Goal: Information Seeking & Learning: Learn about a topic

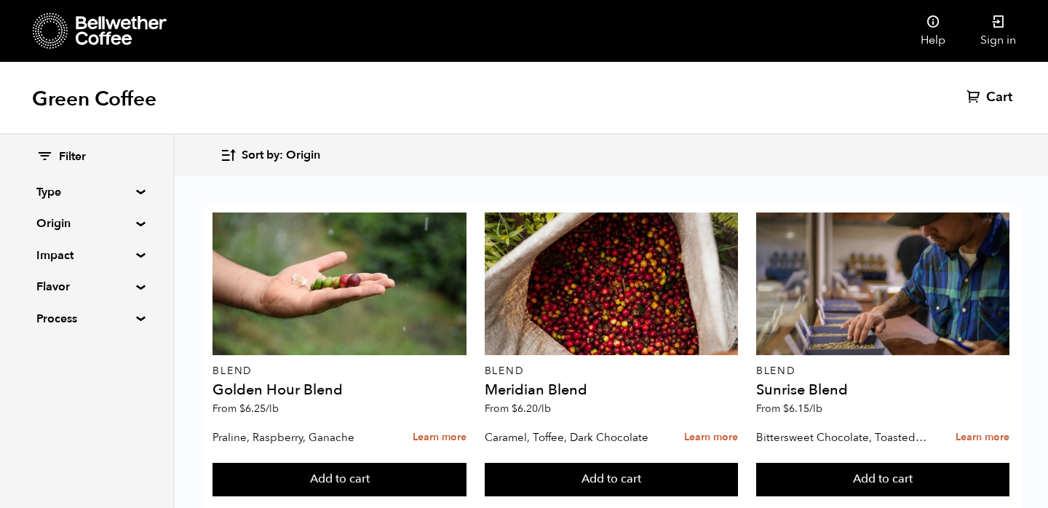
scroll to position [57, 0]
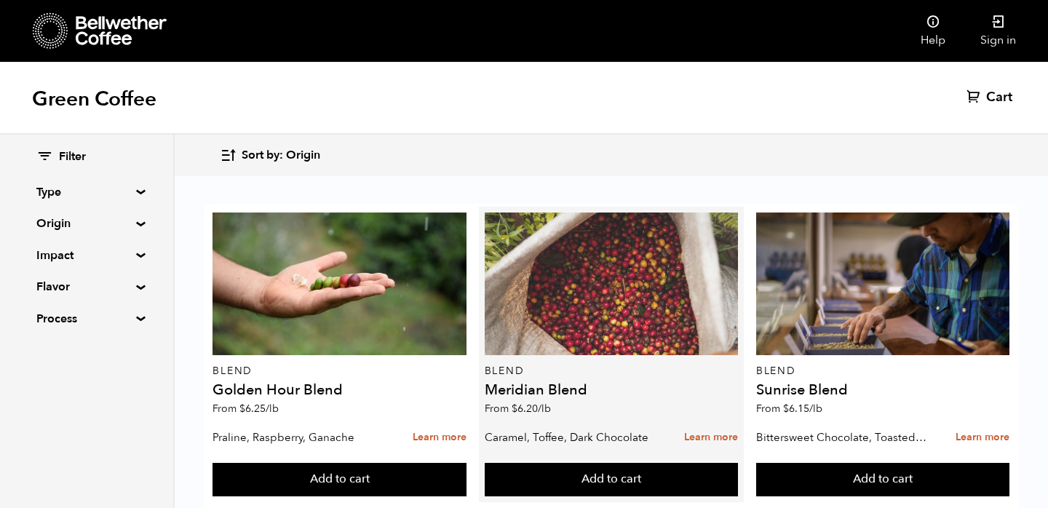
click at [633, 218] on div at bounding box center [611, 283] width 253 height 143
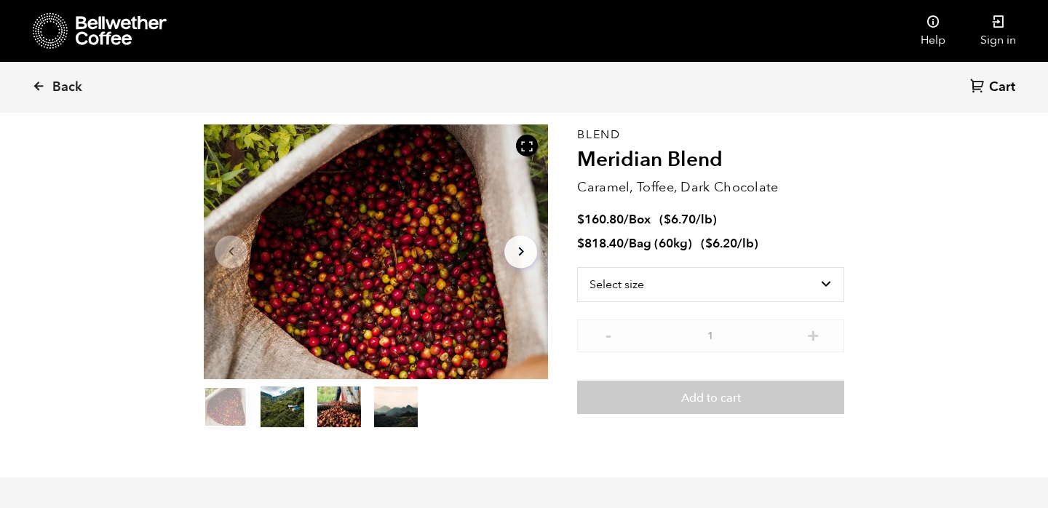
scroll to position [60, 0]
click at [521, 251] on icon "Arrow Right" at bounding box center [520, 250] width 17 height 17
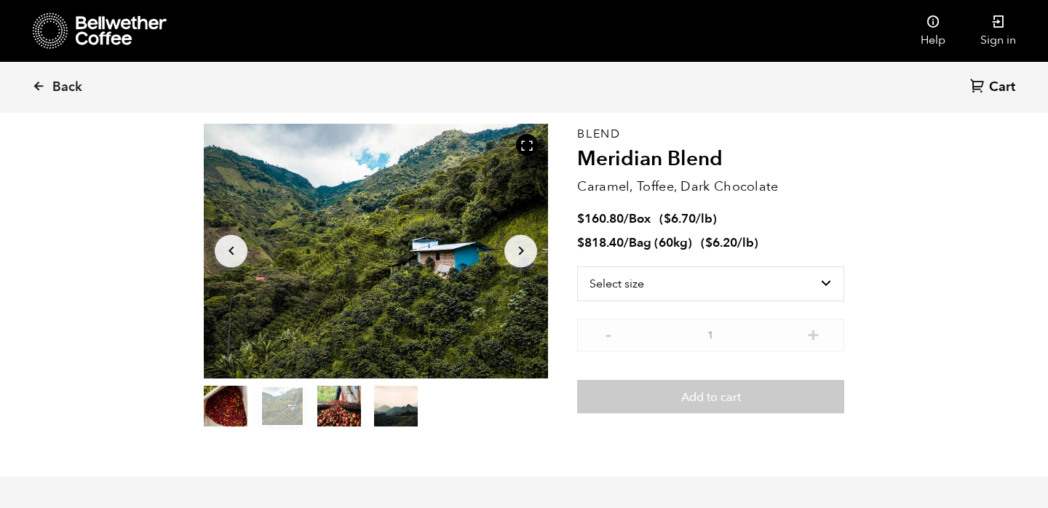
click at [521, 251] on icon "Arrow Right" at bounding box center [520, 250] width 17 height 17
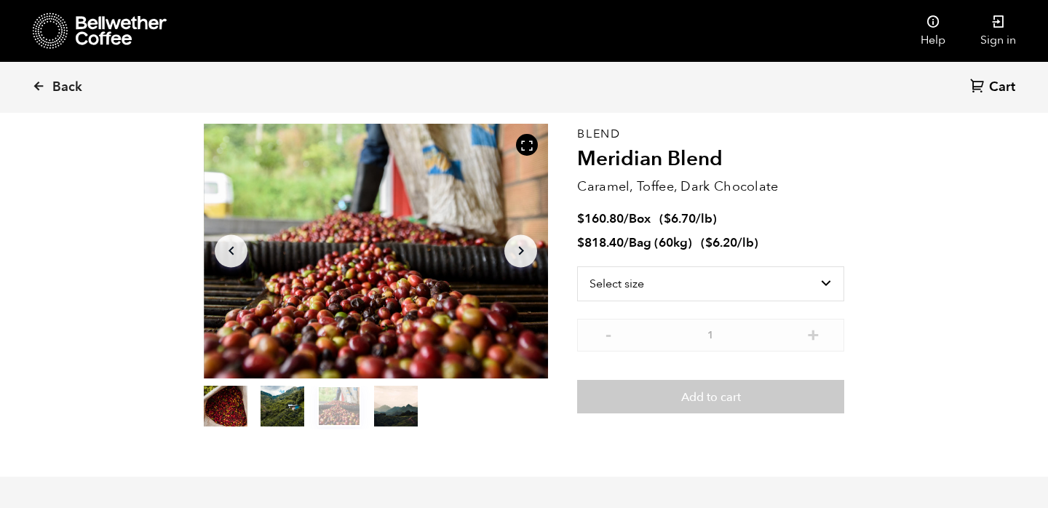
click at [521, 251] on icon "Arrow Right" at bounding box center [520, 250] width 17 height 17
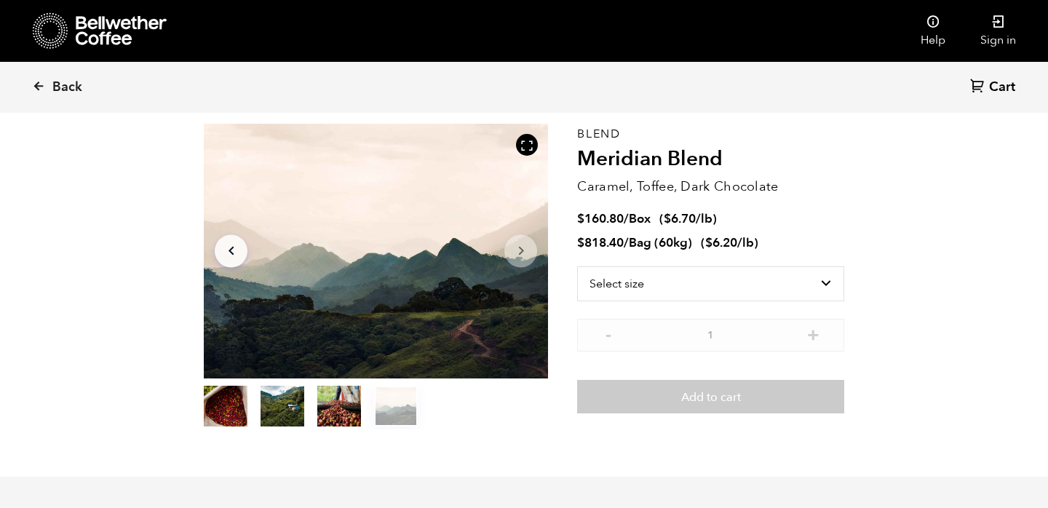
click at [521, 251] on icon "Arrow Right" at bounding box center [520, 250] width 17 height 17
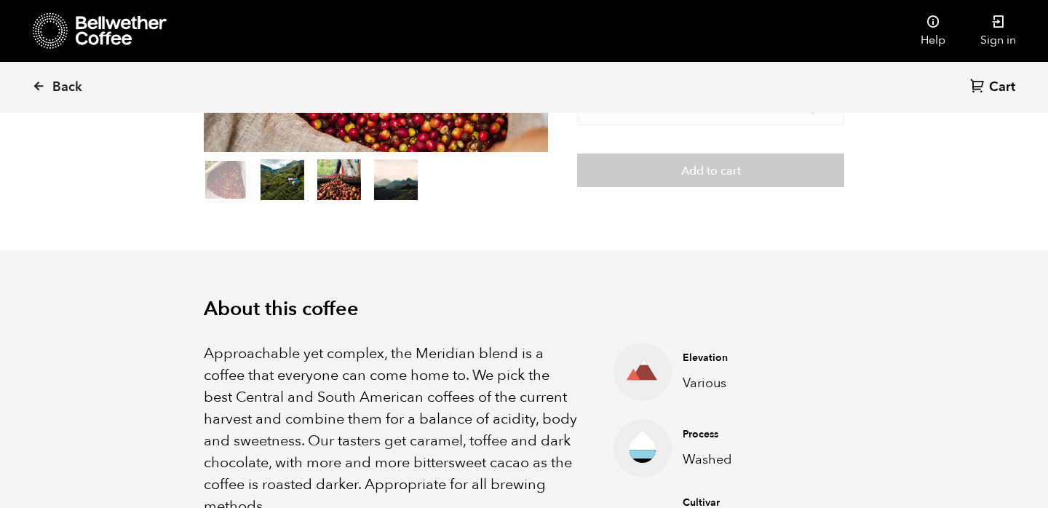
scroll to position [0, 0]
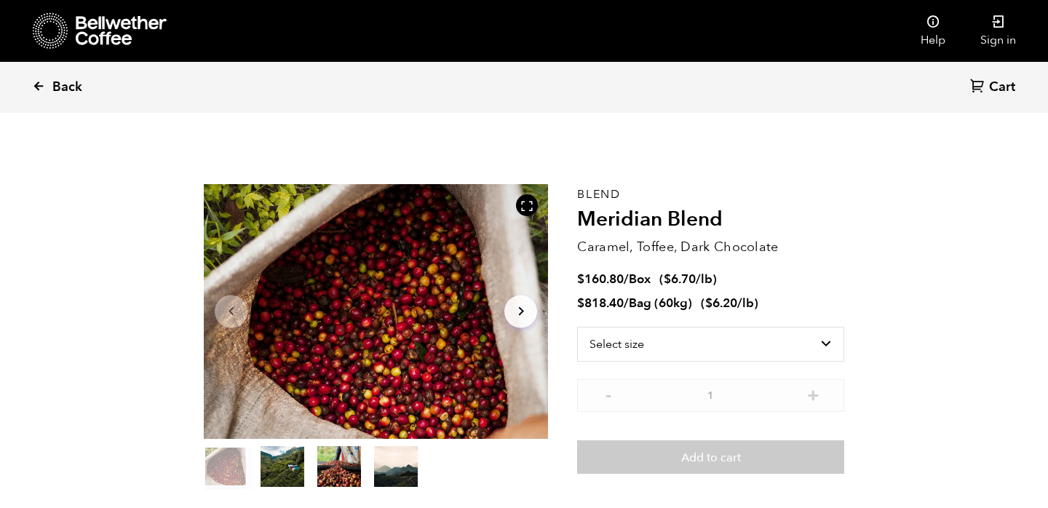
click at [37, 87] on icon at bounding box center [38, 85] width 13 height 13
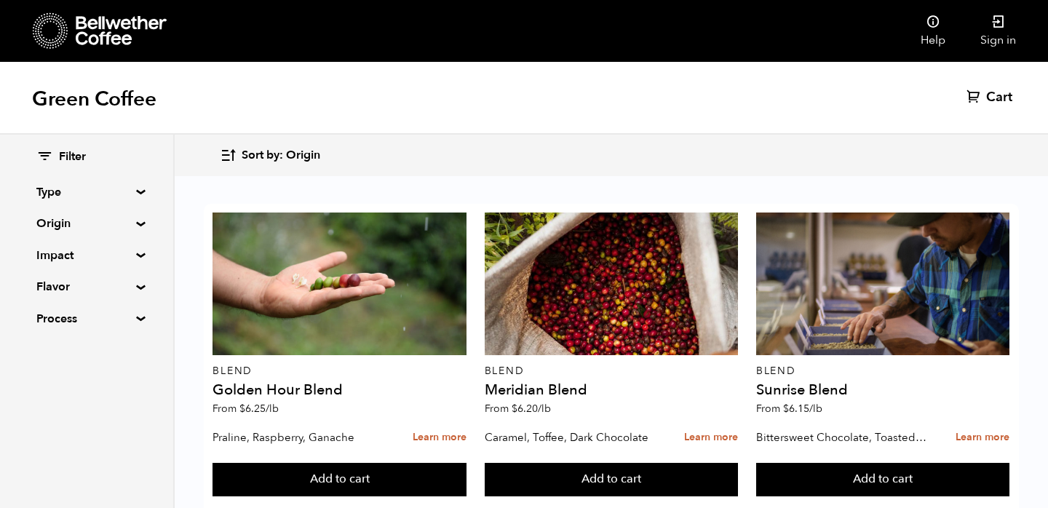
scroll to position [1542, 0]
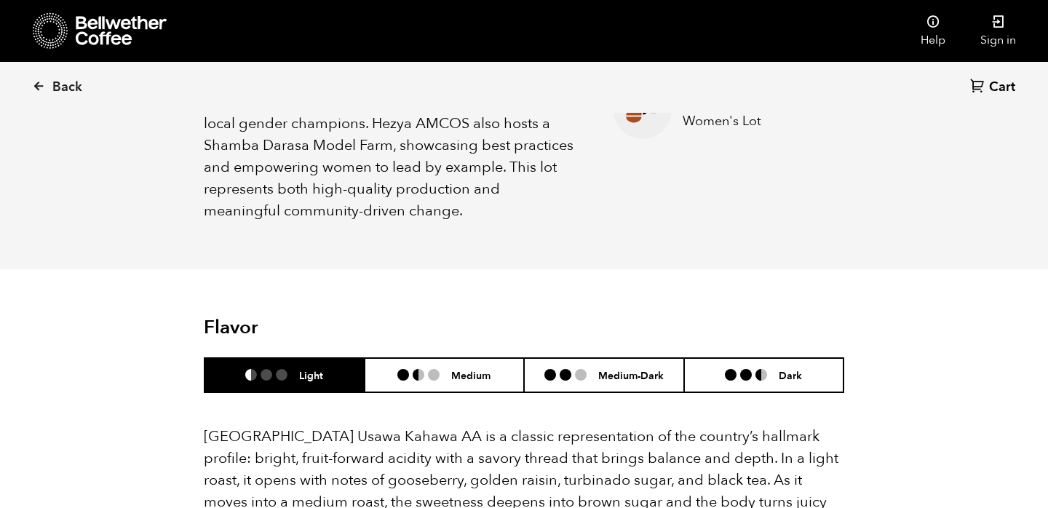
scroll to position [952, 0]
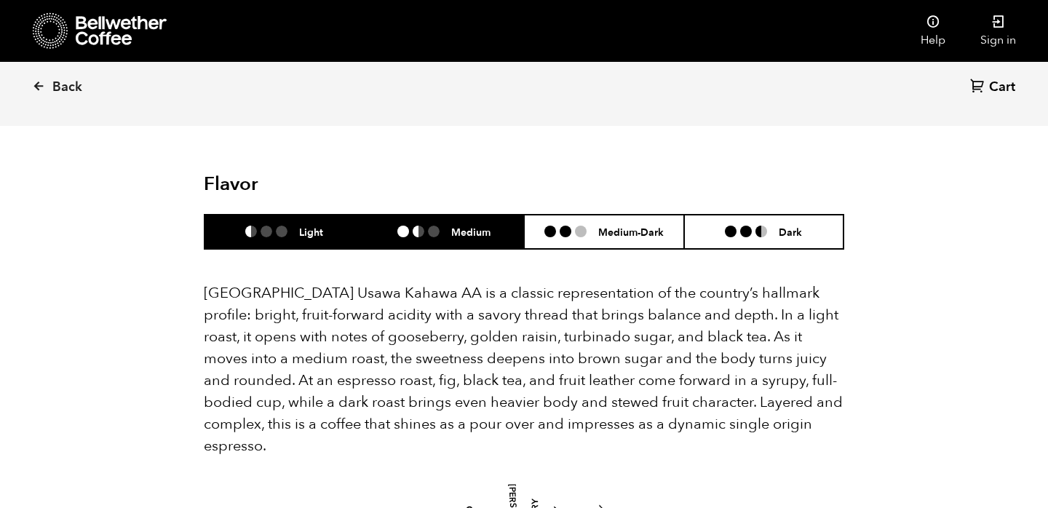
click at [443, 226] on ul at bounding box center [424, 232] width 54 height 12
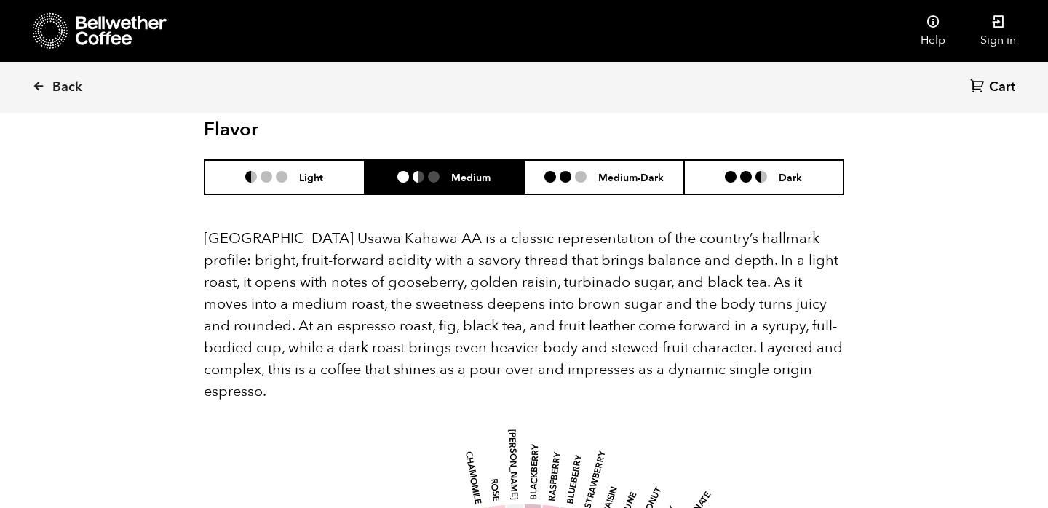
scroll to position [1008, 0]
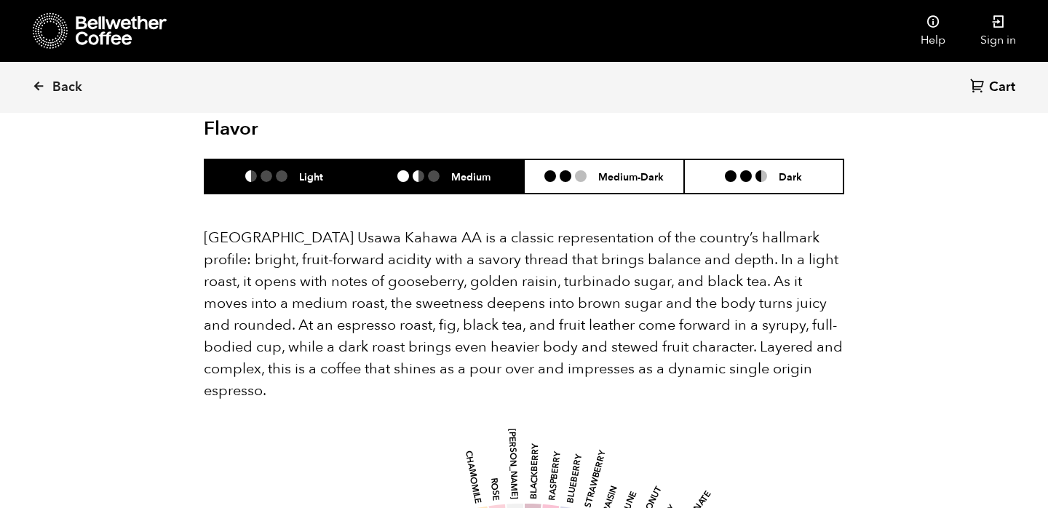
click at [272, 159] on li "Light" at bounding box center [284, 176] width 160 height 34
click at [432, 170] on li at bounding box center [434, 176] width 12 height 12
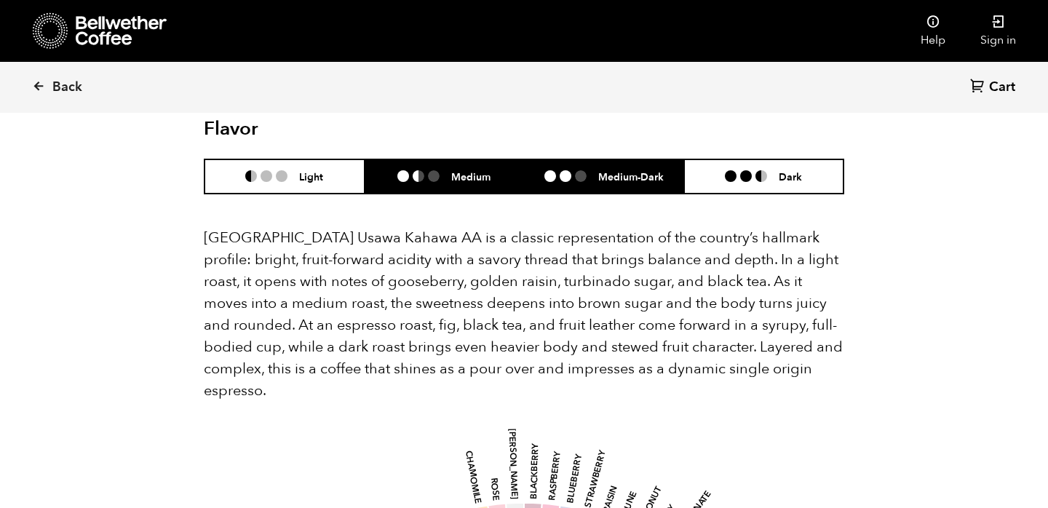
click at [592, 170] on ul at bounding box center [571, 176] width 54 height 12
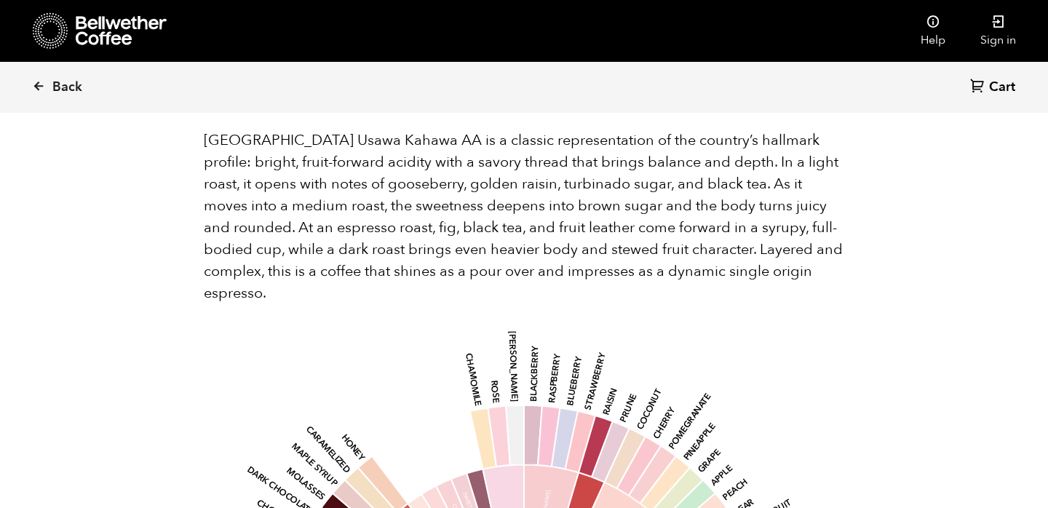
scroll to position [873, 0]
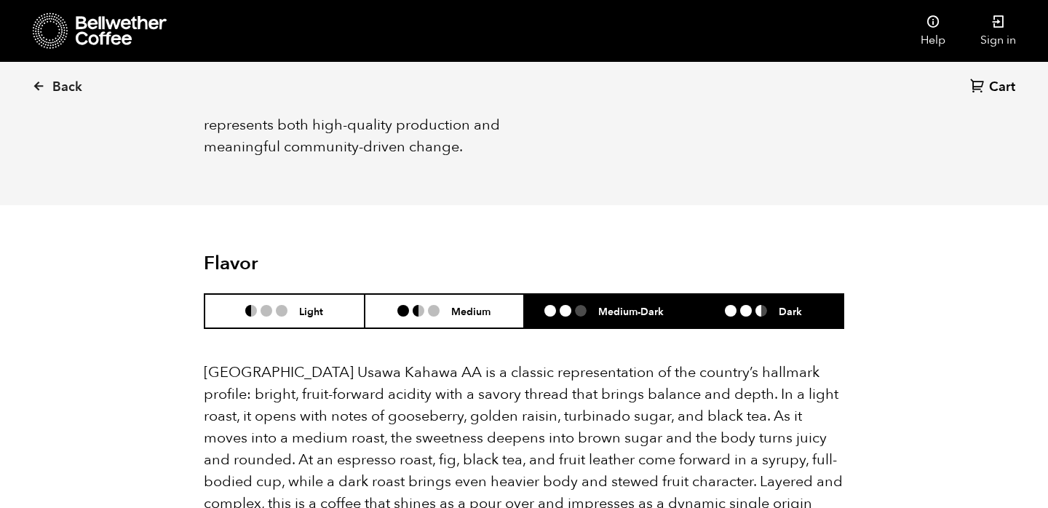
click at [721, 294] on li "Dark" at bounding box center [764, 311] width 160 height 34
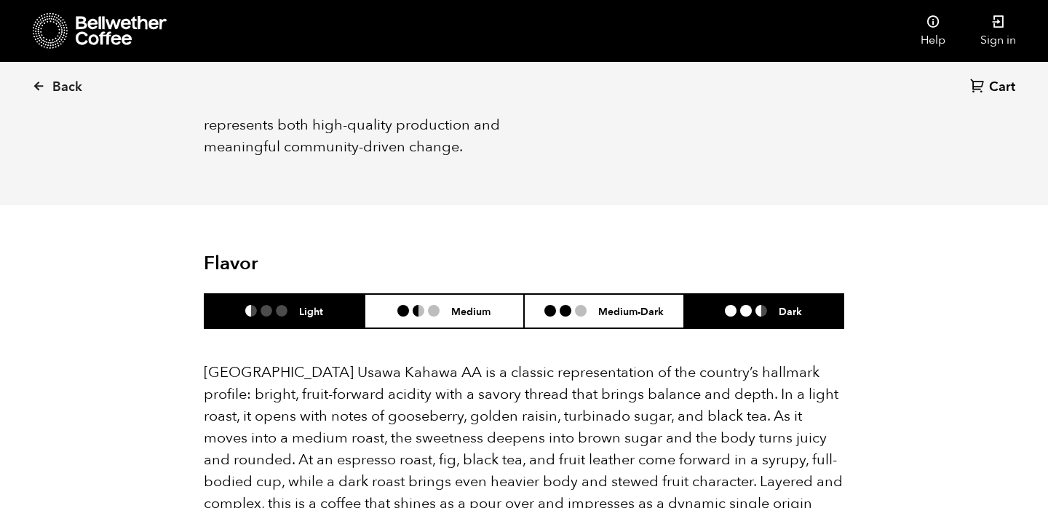
click at [313, 305] on h6 "Light" at bounding box center [311, 311] width 24 height 12
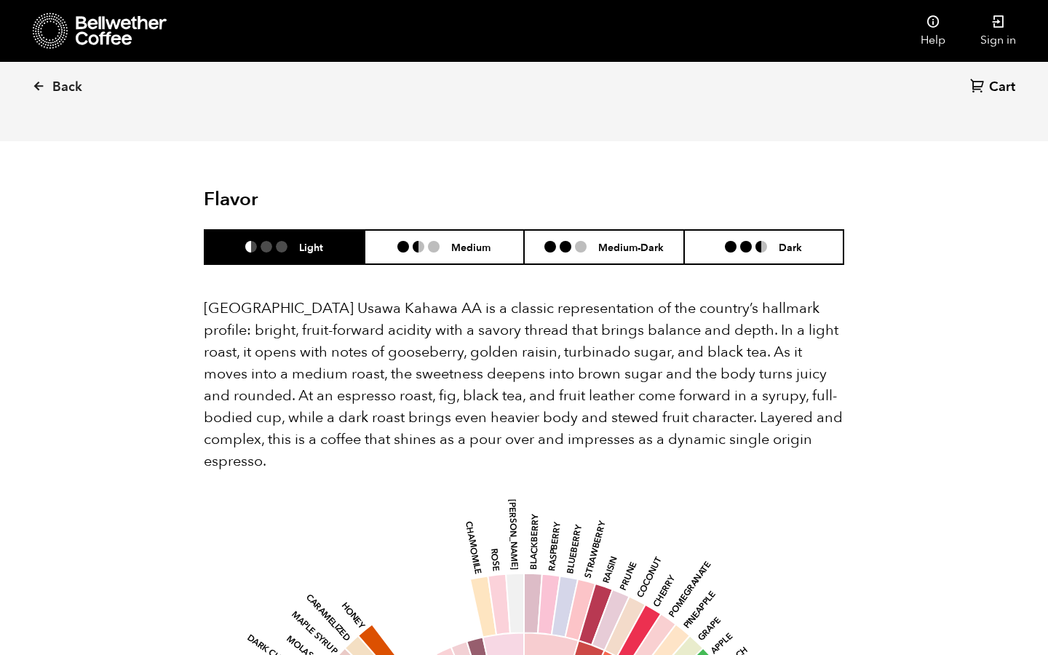
scroll to position [942, 0]
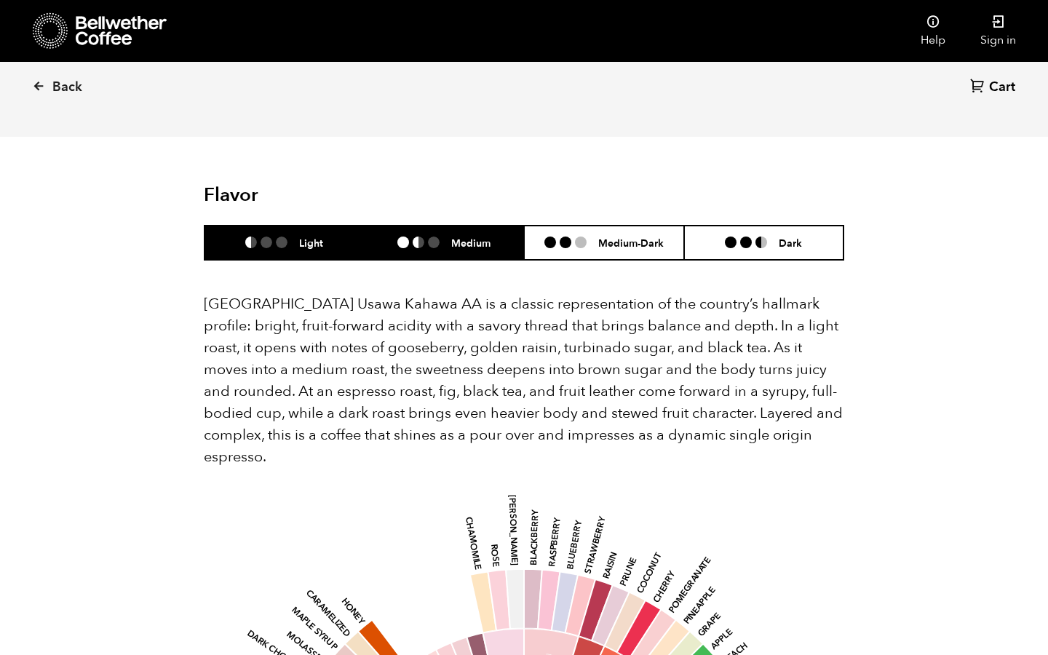
click at [432, 226] on li "Medium" at bounding box center [445, 243] width 160 height 34
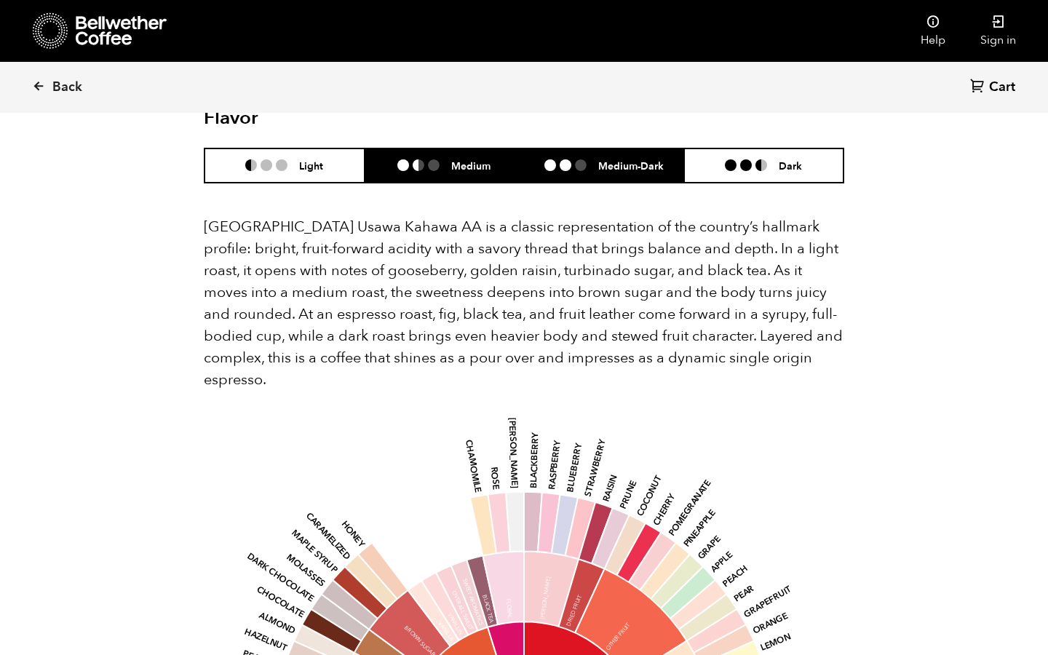
scroll to position [1020, 0]
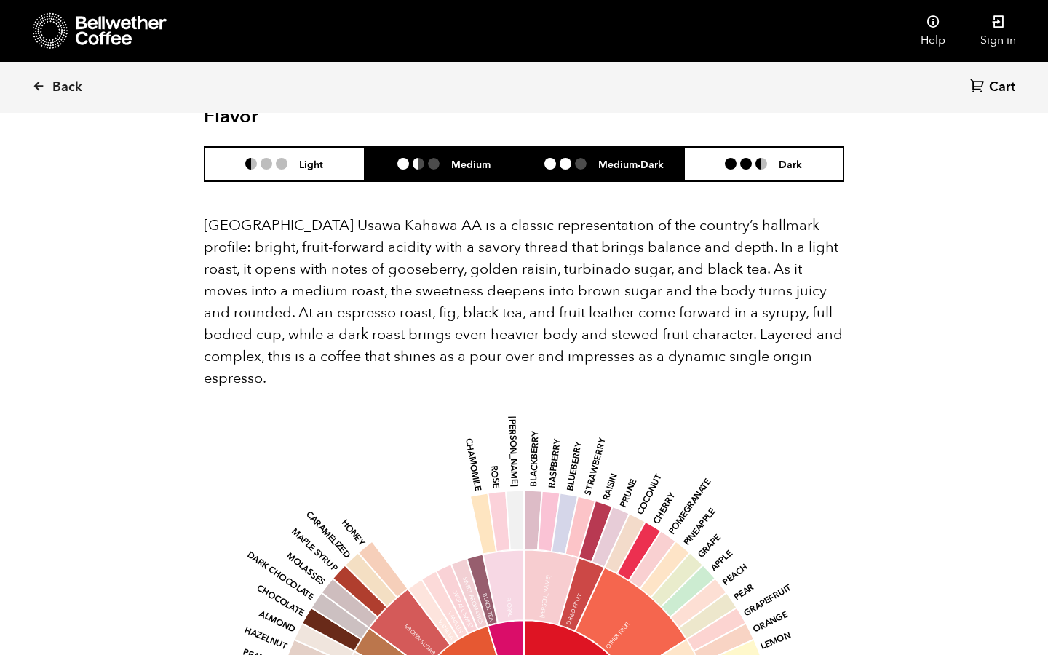
click at [621, 158] on h6 "Medium-Dark" at bounding box center [630, 164] width 65 height 12
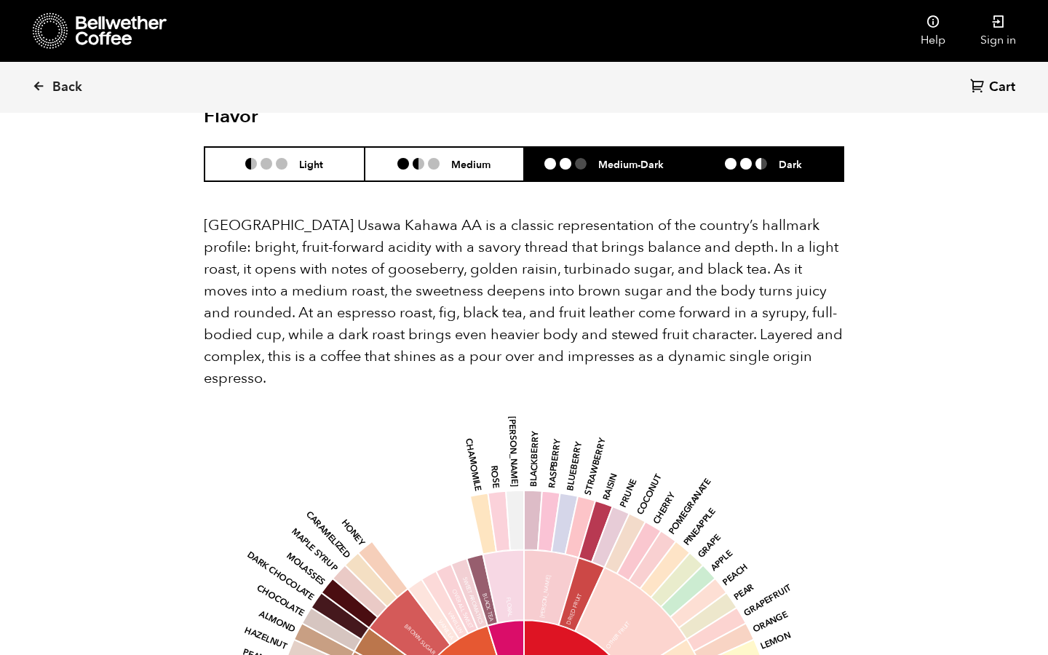
click at [748, 158] on li at bounding box center [746, 164] width 12 height 12
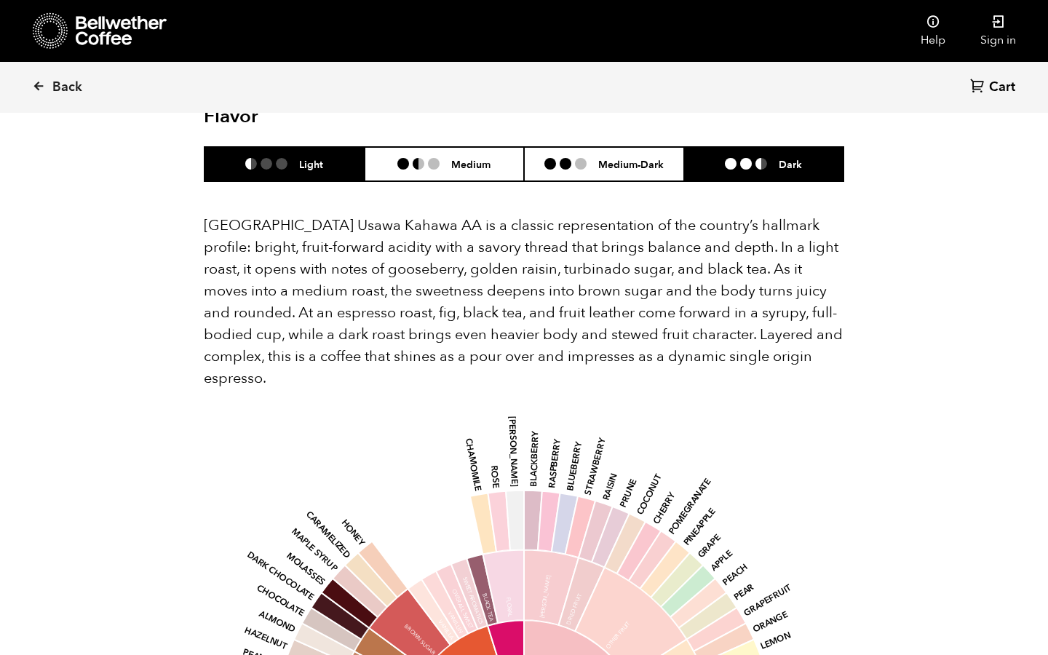
click at [306, 150] on li "Light" at bounding box center [284, 164] width 160 height 34
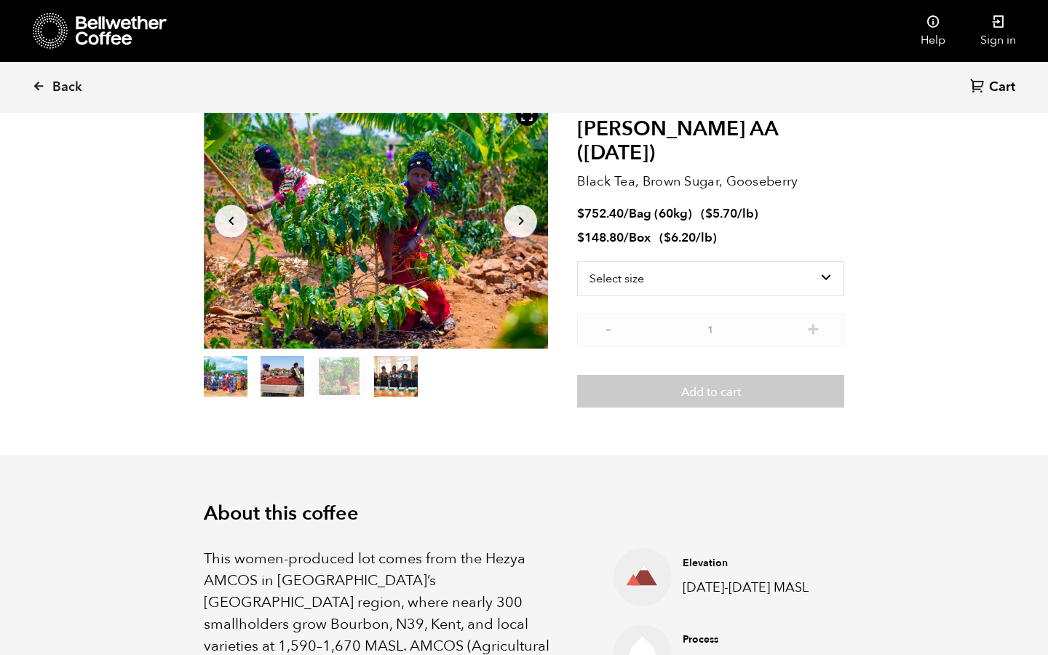
scroll to position [0, 0]
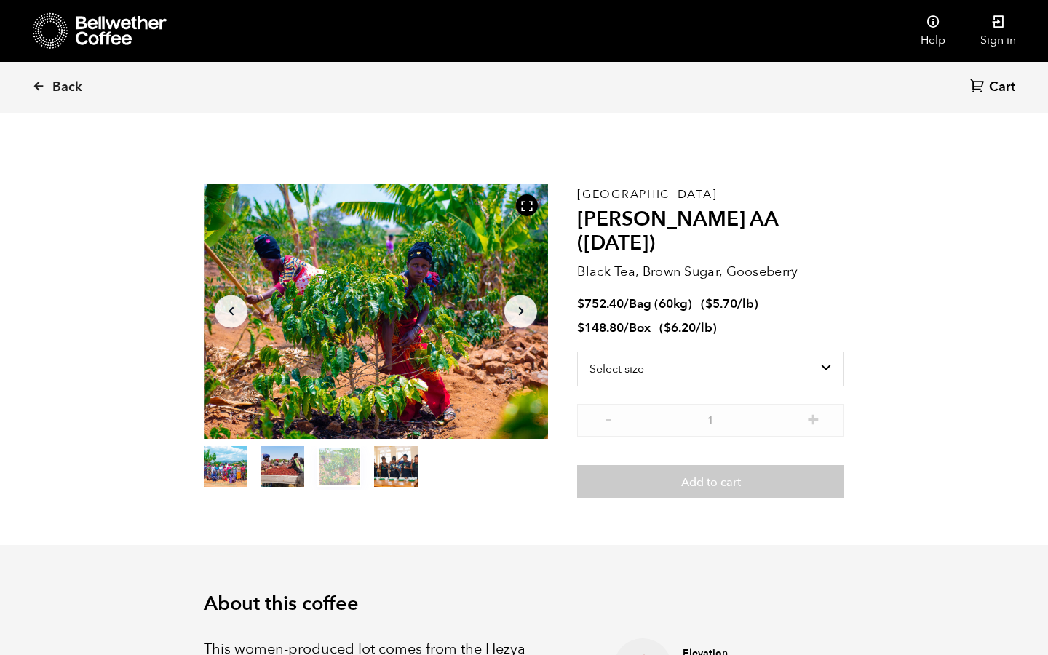
click at [523, 314] on icon "Arrow Right" at bounding box center [520, 311] width 17 height 17
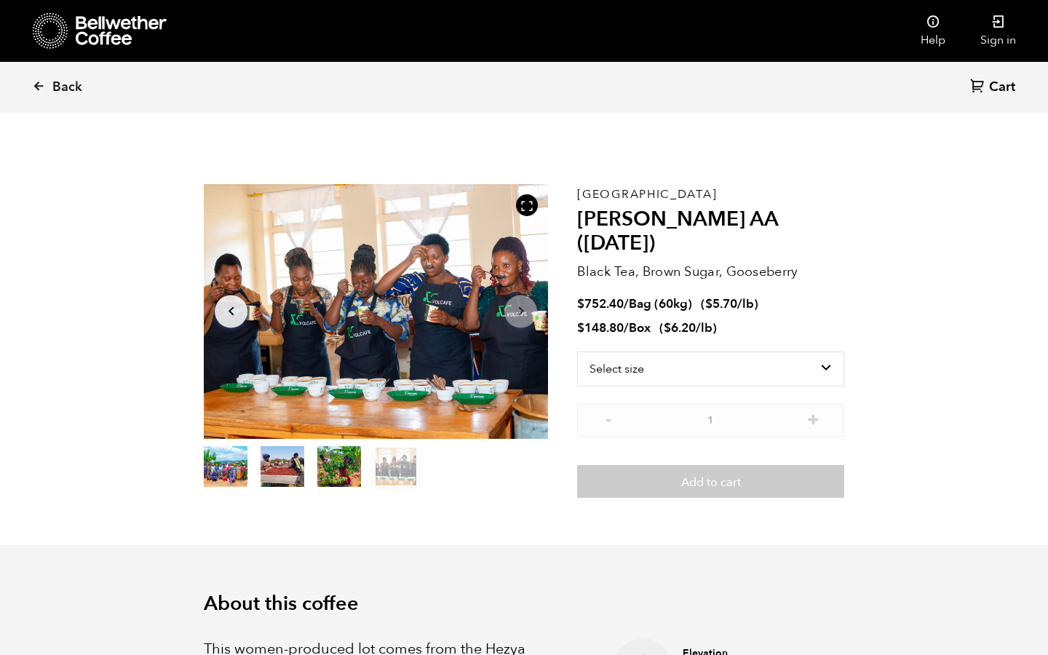
click at [523, 314] on icon "Arrow Right" at bounding box center [520, 311] width 17 height 17
click at [234, 299] on button "Arrow Left" at bounding box center [231, 311] width 33 height 33
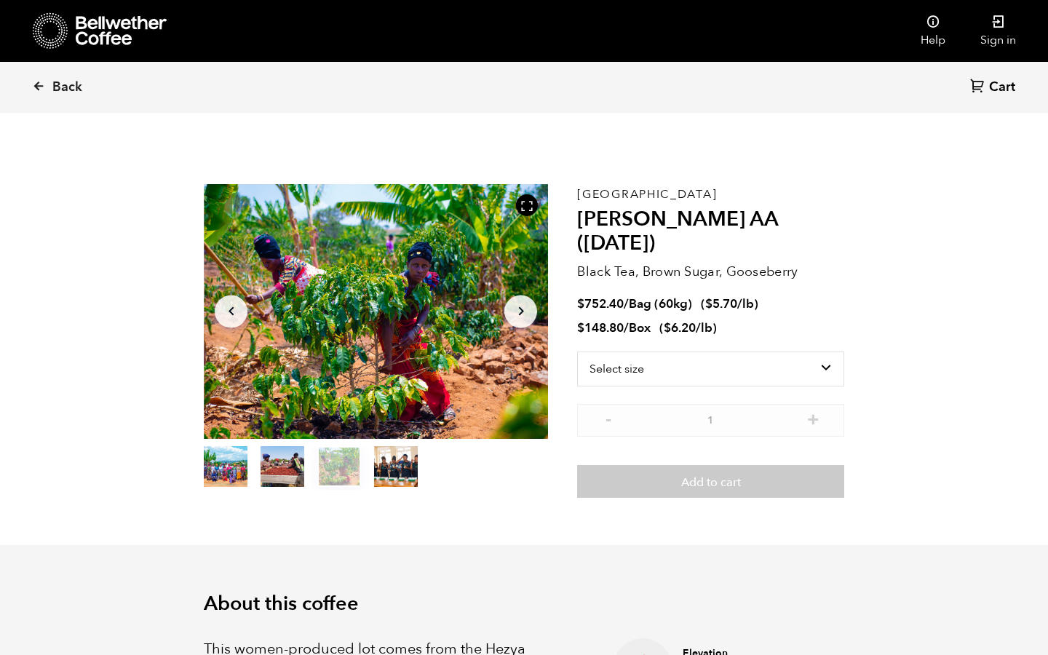
click at [234, 299] on button "Arrow Left" at bounding box center [231, 311] width 33 height 33
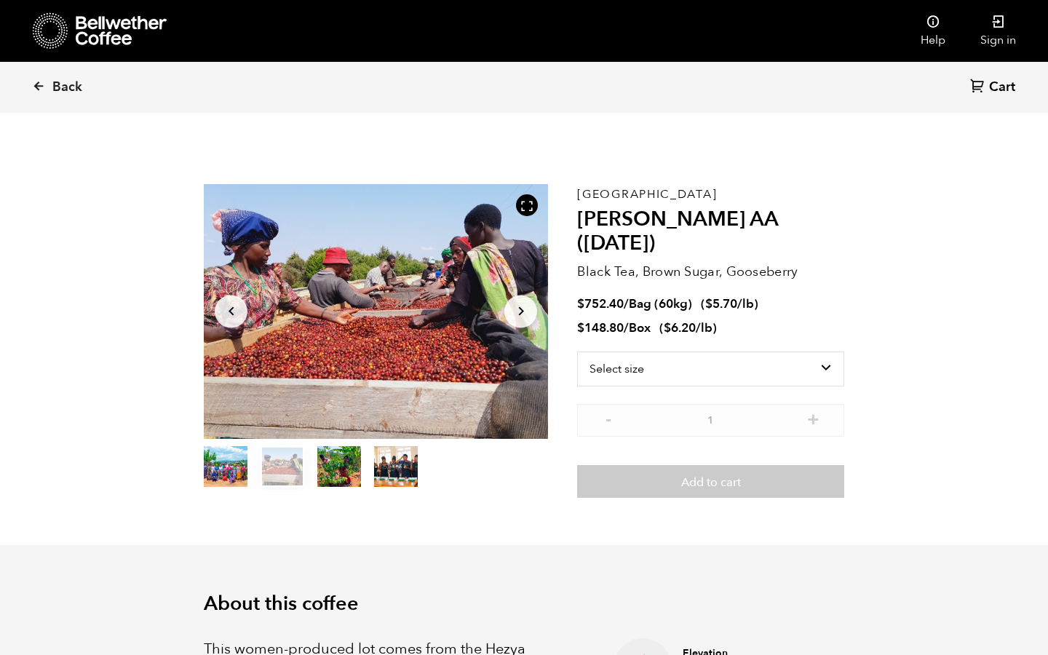
click at [234, 299] on button "Arrow Left" at bounding box center [231, 311] width 33 height 33
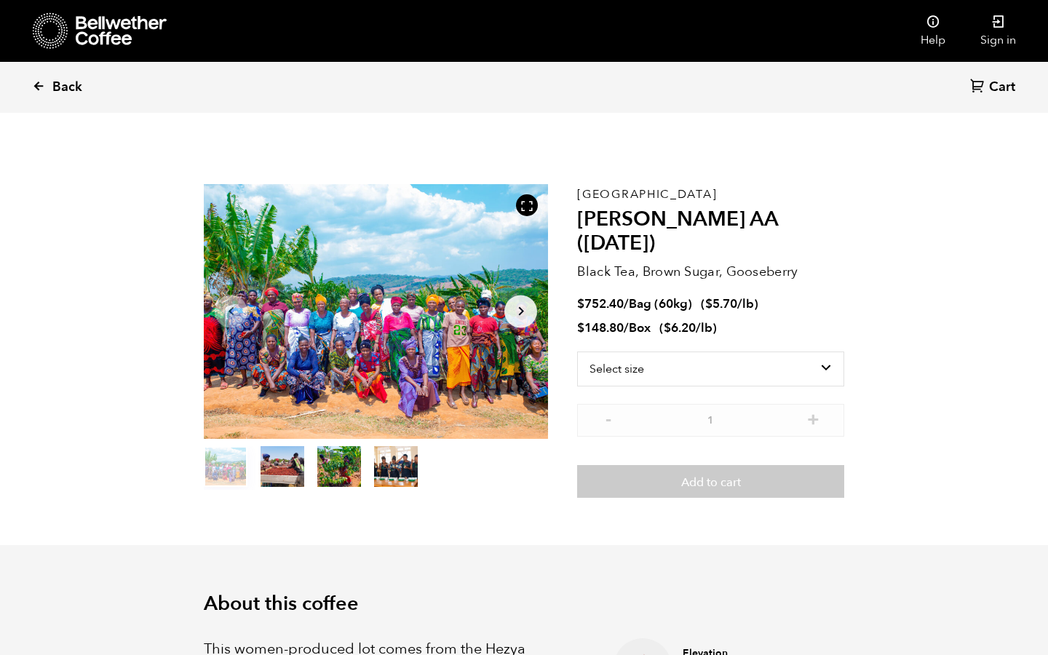
click at [36, 87] on icon at bounding box center [38, 85] width 13 height 13
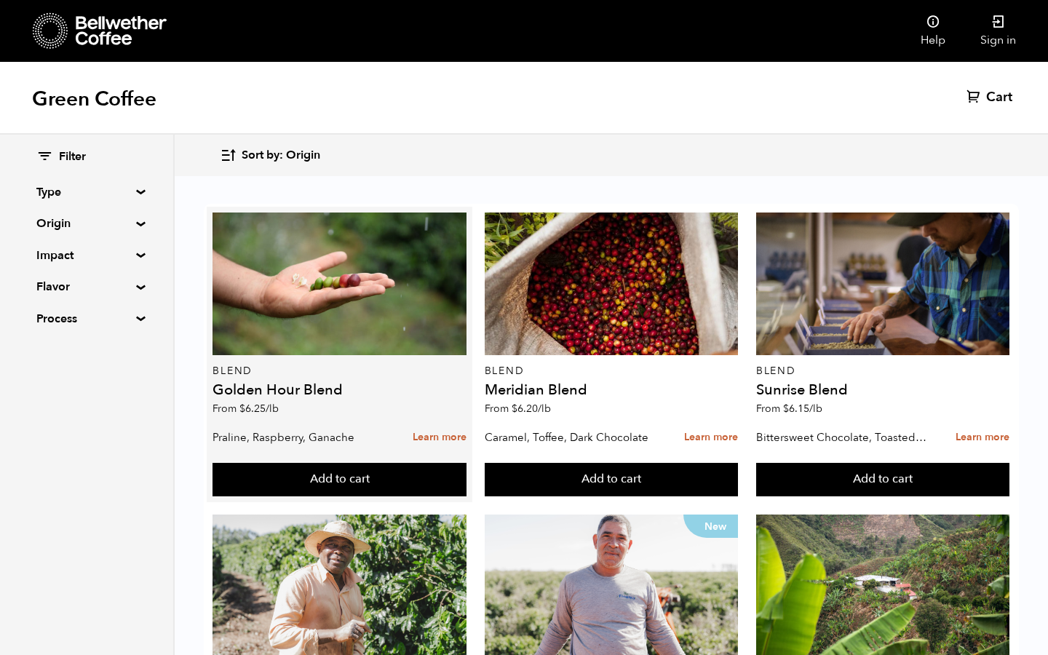
scroll to position [874, 0]
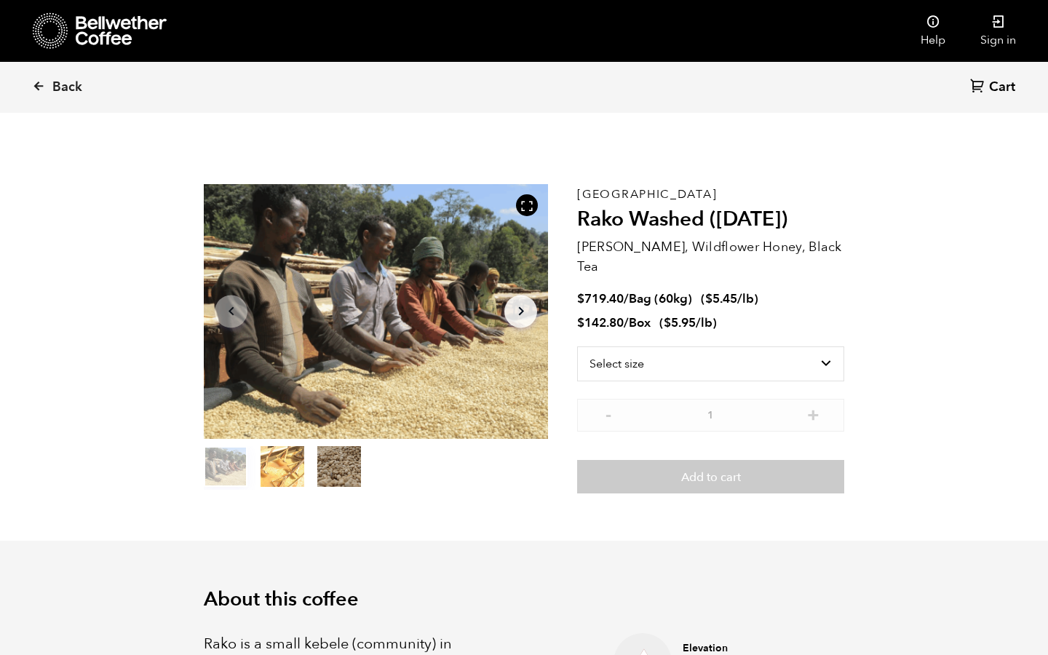
scroll to position [633, 623]
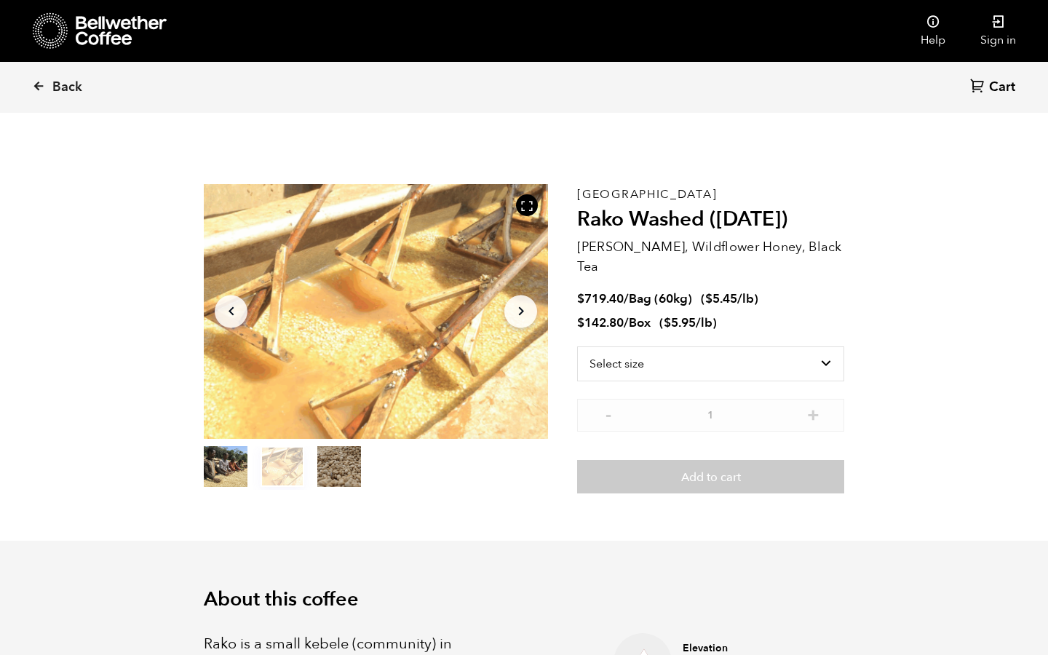
click at [525, 312] on icon "Arrow Right" at bounding box center [520, 311] width 17 height 17
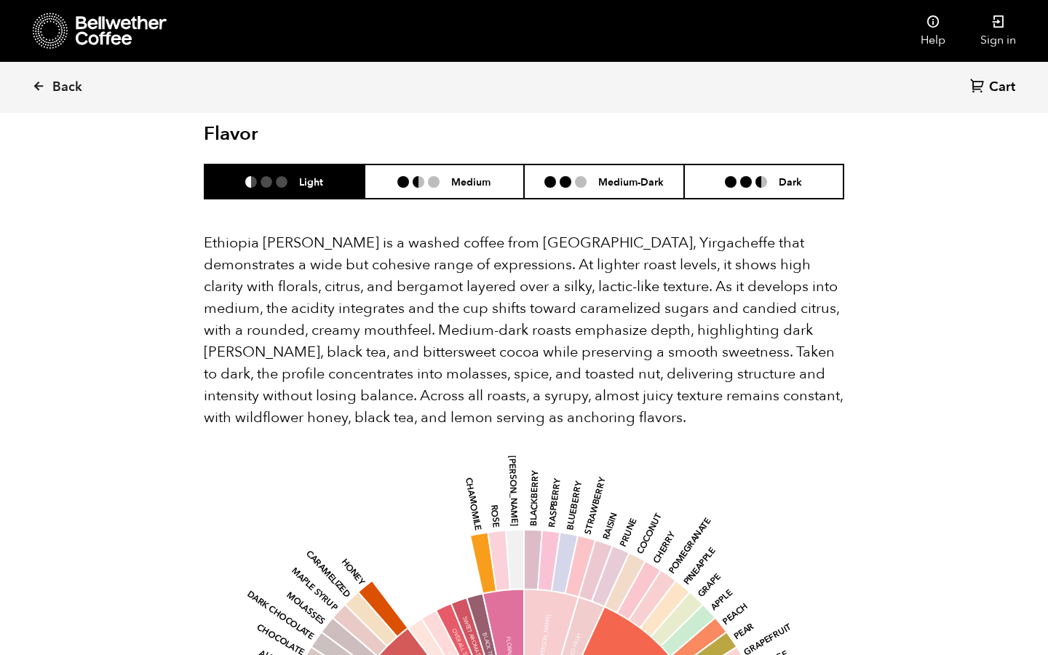
scroll to position [966, 0]
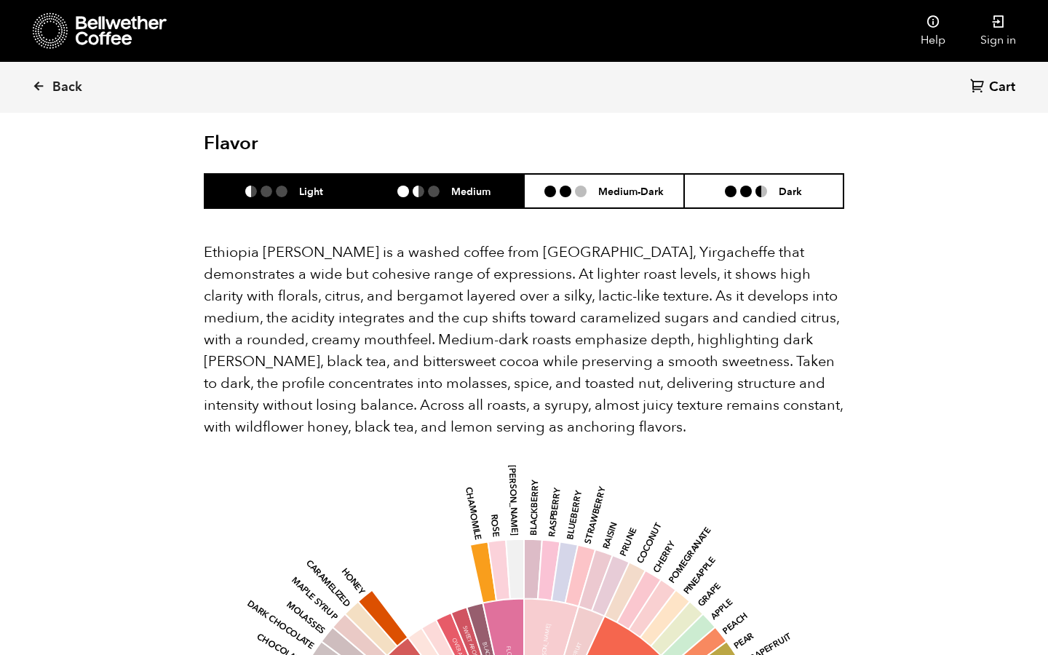
click at [439, 186] on li at bounding box center [434, 192] width 12 height 12
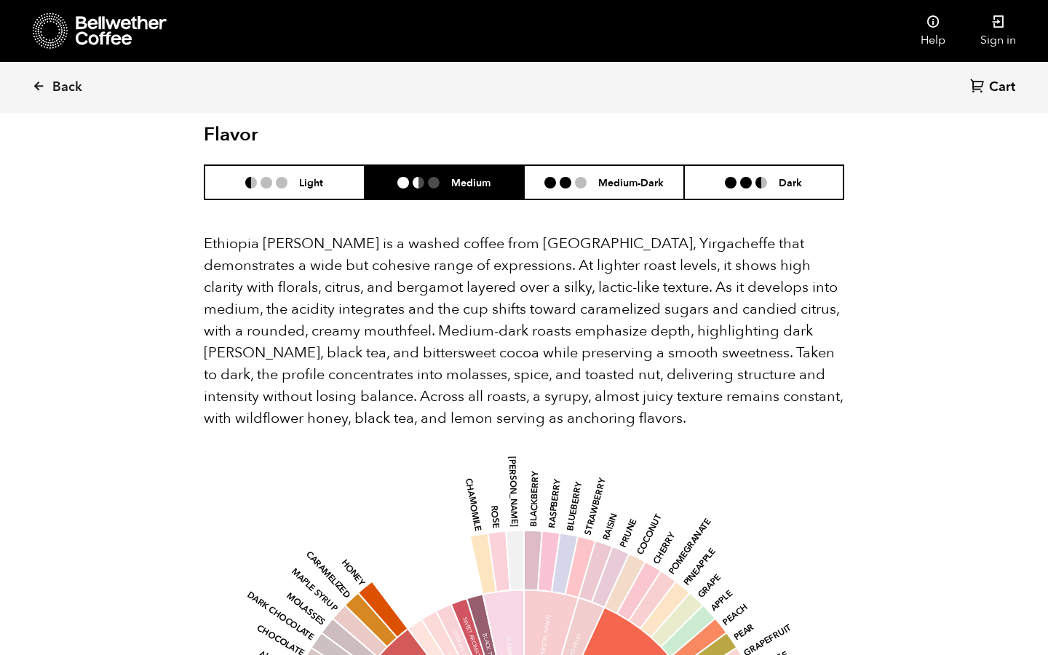
scroll to position [966, 0]
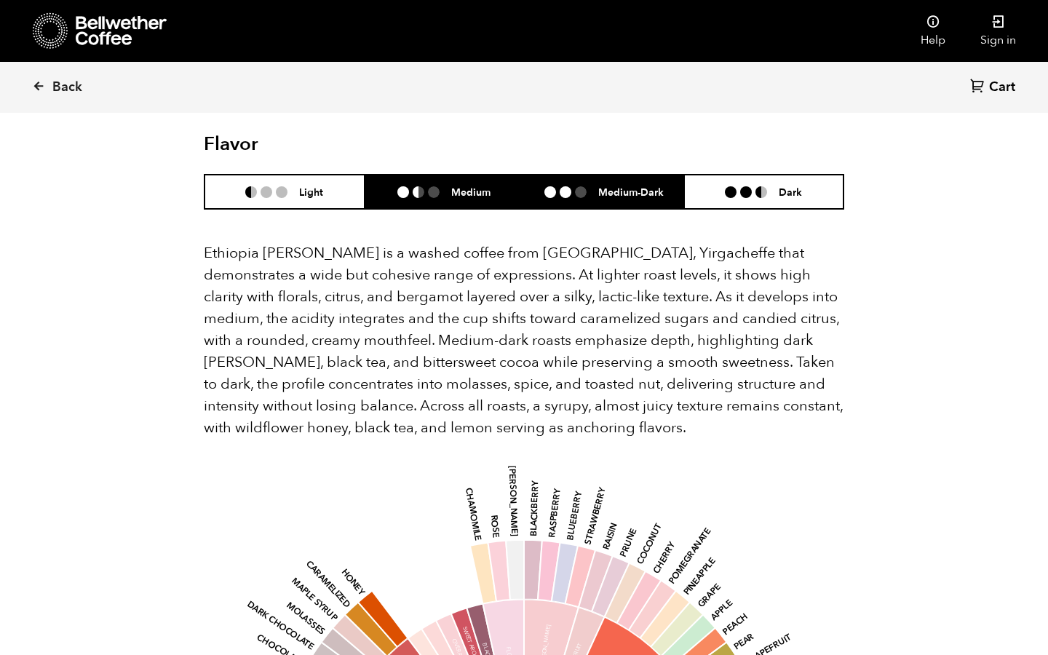
click at [591, 186] on ul at bounding box center [571, 192] width 54 height 12
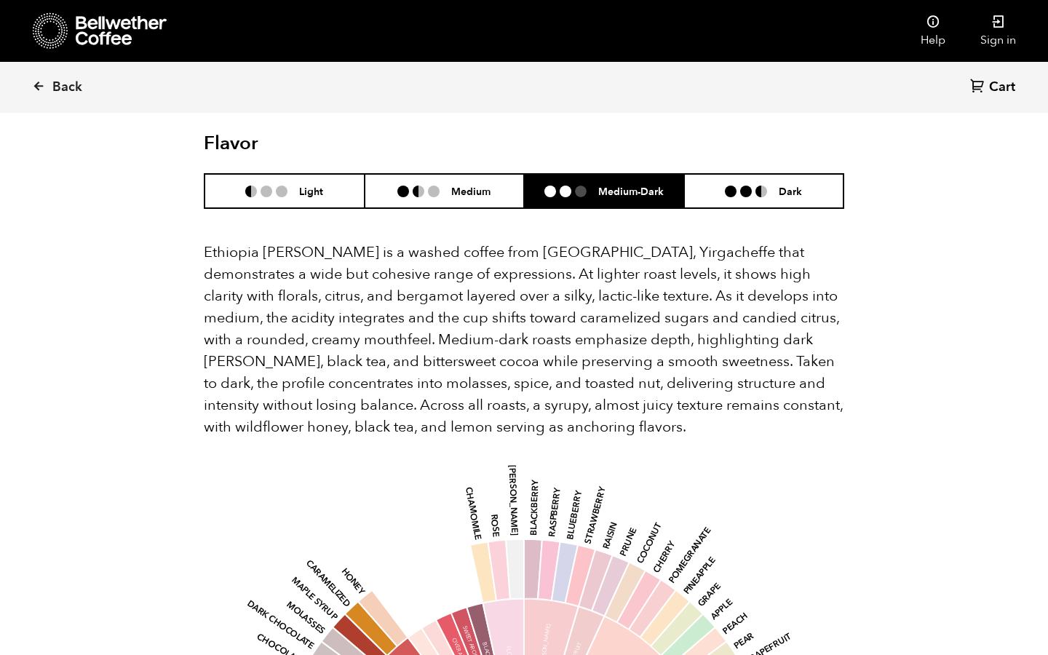
scroll to position [965, 0]
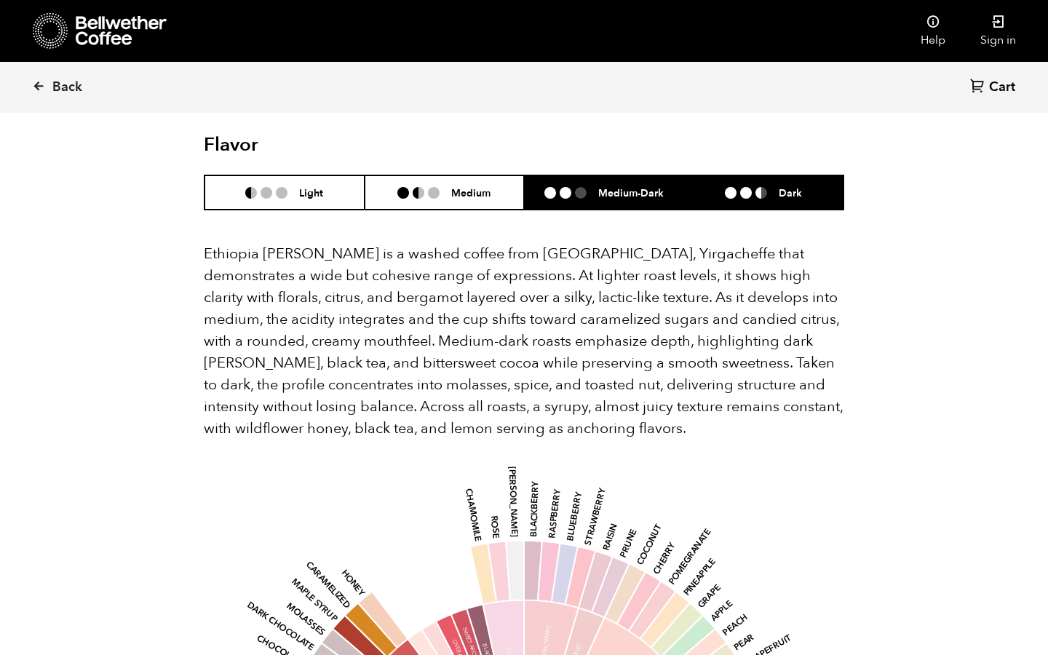
click at [764, 187] on li at bounding box center [761, 193] width 12 height 12
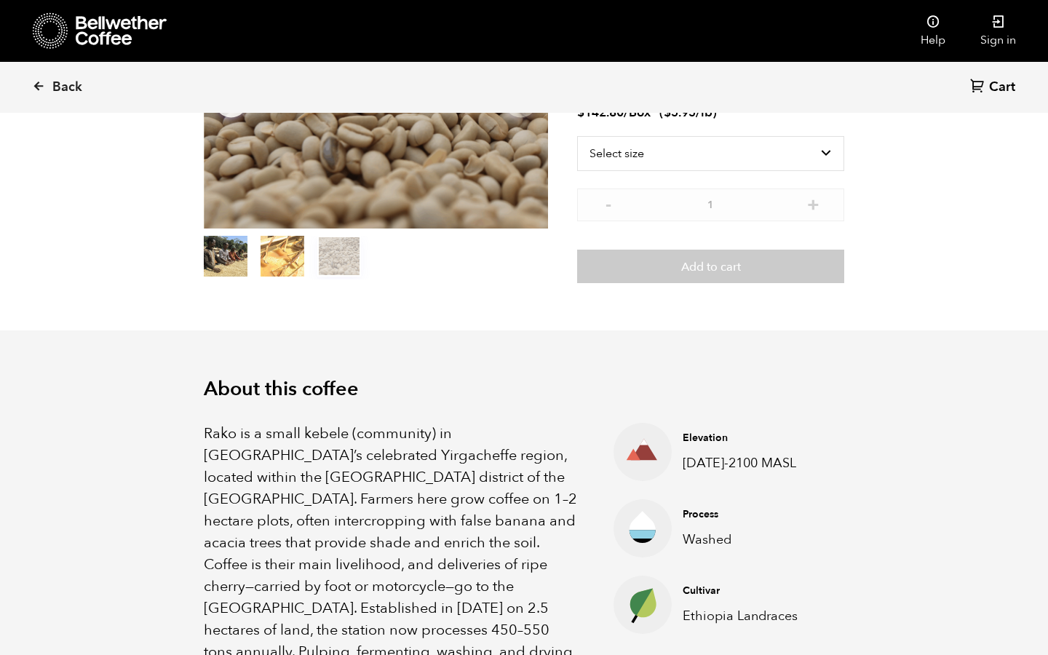
scroll to position [0, 0]
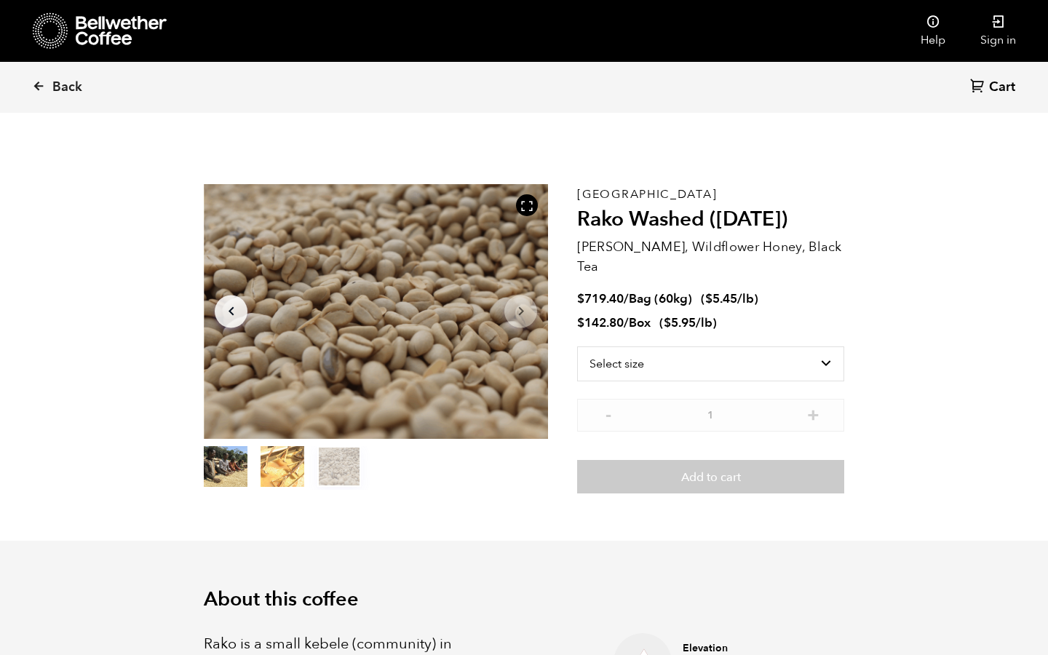
click at [750, 290] on span "/lb" at bounding box center [745, 298] width 17 height 17
